Goal: Contribute content: Add original content to the website for others to see

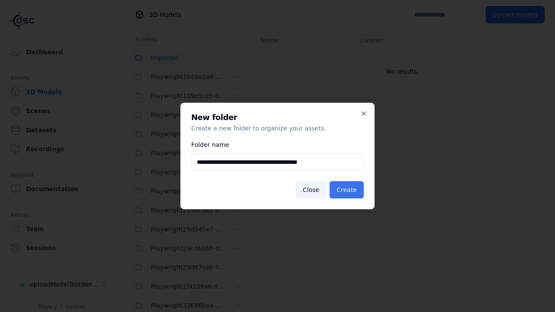
type input "**********"
click at [348, 190] on button "Create" at bounding box center [346, 189] width 34 height 17
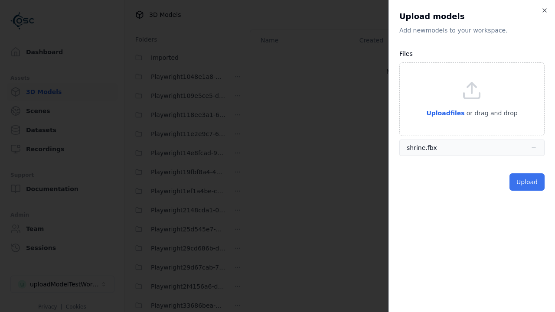
click at [528, 182] on button "Upload" at bounding box center [526, 181] width 35 height 17
